Goal: Task Accomplishment & Management: Use online tool/utility

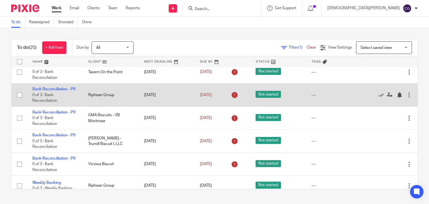
scroll to position [56, 0]
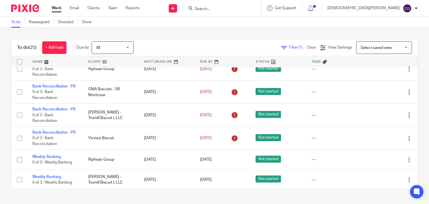
click at [241, 14] on div at bounding box center [222, 8] width 78 height 16
click at [244, 9] on input "Search" at bounding box center [219, 9] width 50 height 5
click at [259, 13] on div at bounding box center [222, 8] width 78 height 16
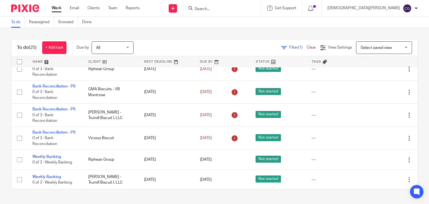
click at [244, 7] on input "Search" at bounding box center [219, 9] width 50 height 5
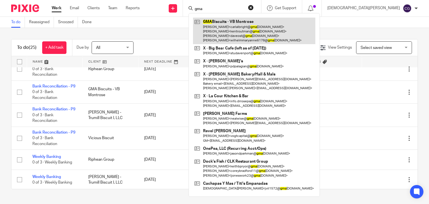
type input "gma"
click at [249, 23] on link at bounding box center [254, 31] width 122 height 27
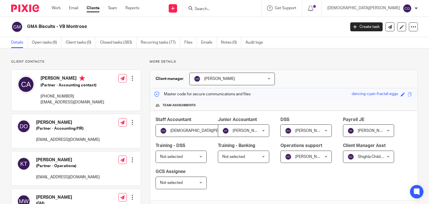
scroll to position [391, 0]
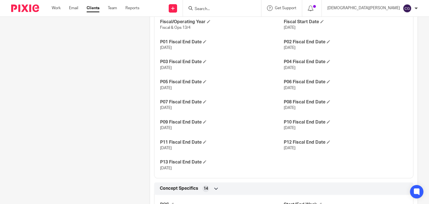
click at [48, 10] on div "Work Email Clients Team Reports Work Email Clients Team Reports Settings" at bounding box center [97, 8] width 102 height 16
click at [49, 9] on div "Work Email Clients Team Reports Work Email Clients Team Reports Settings" at bounding box center [97, 8] width 102 height 16
click at [60, 8] on link "Work" at bounding box center [56, 8] width 9 height 6
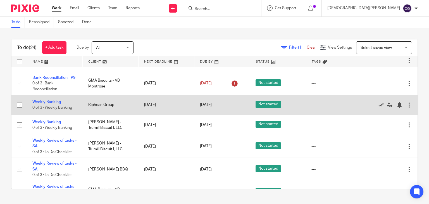
scroll to position [112, 0]
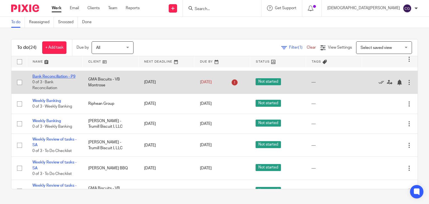
click at [58, 78] on link "Bank Reconciliation - P9" at bounding box center [53, 77] width 43 height 4
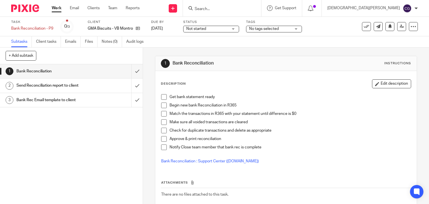
click at [67, 106] on link "3 Bank Rec Email template to client" at bounding box center [65, 100] width 131 height 14
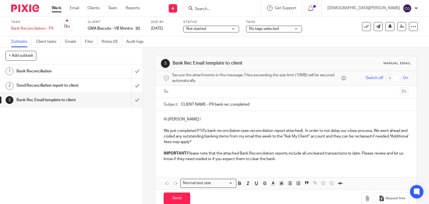
scroll to position [11, 0]
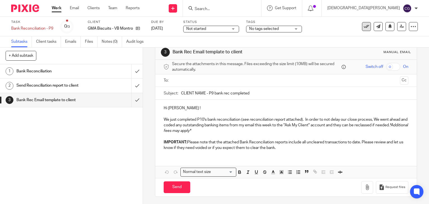
click at [363, 27] on icon at bounding box center [366, 27] width 6 height 6
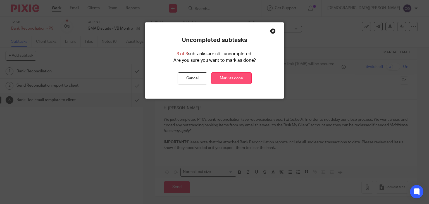
click at [221, 78] on link "Mark as done" at bounding box center [231, 78] width 40 height 12
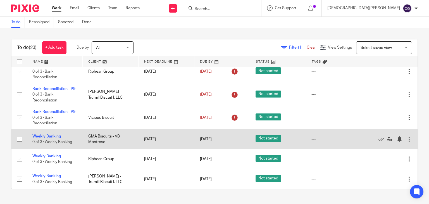
scroll to position [84, 0]
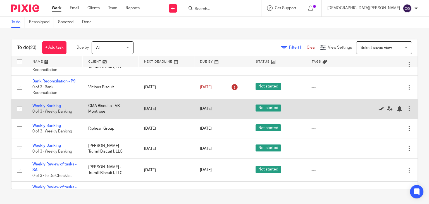
click at [378, 111] on icon at bounding box center [381, 109] width 6 height 6
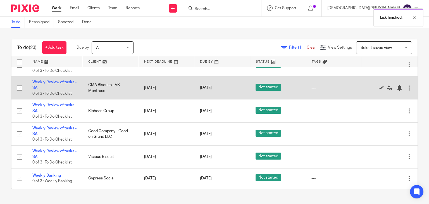
scroll to position [195, 0]
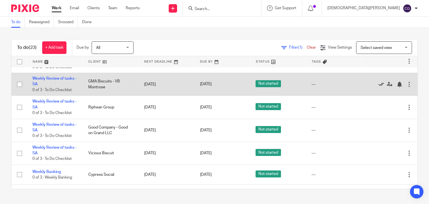
click at [378, 87] on icon at bounding box center [381, 85] width 6 height 6
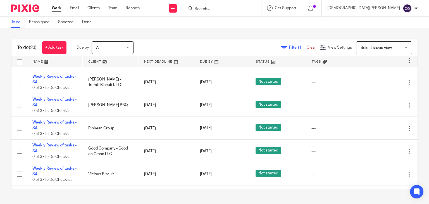
scroll to position [99, 0]
